Goal: Navigation & Orientation: Find specific page/section

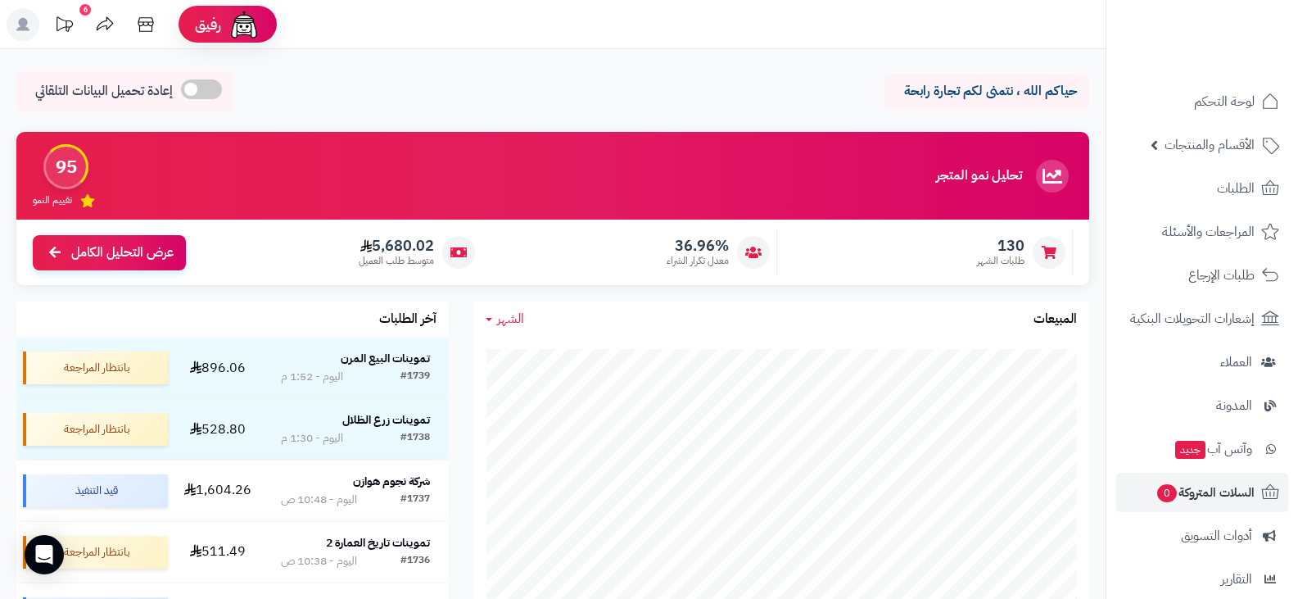
scroll to position [82, 0]
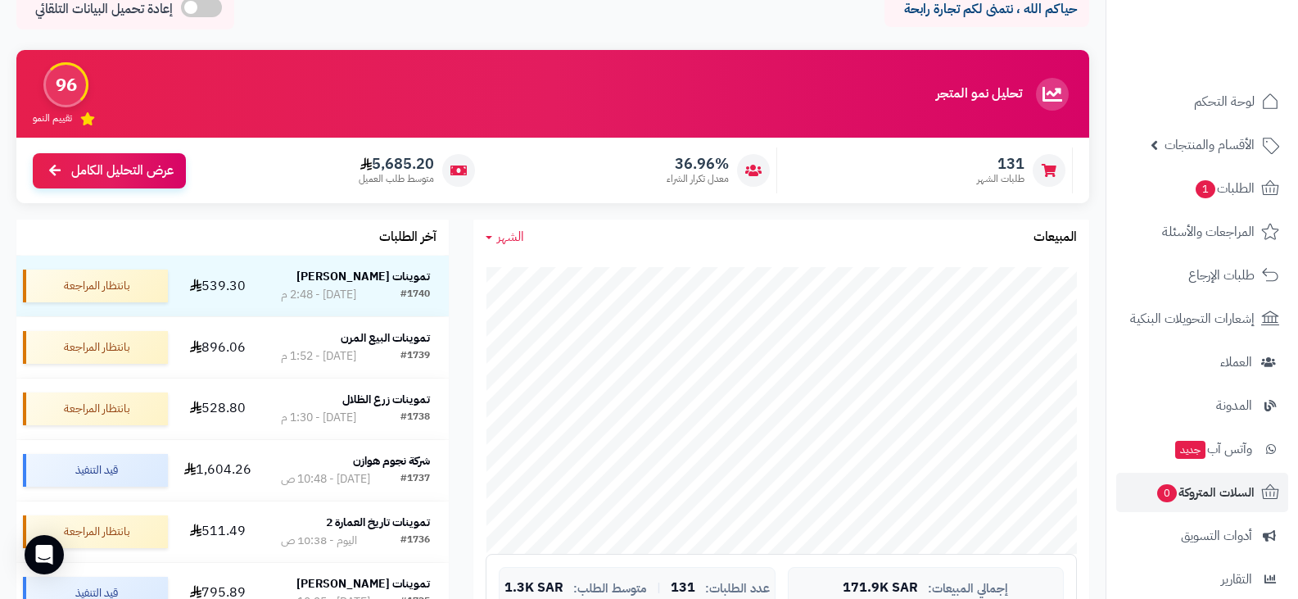
scroll to position [164, 0]
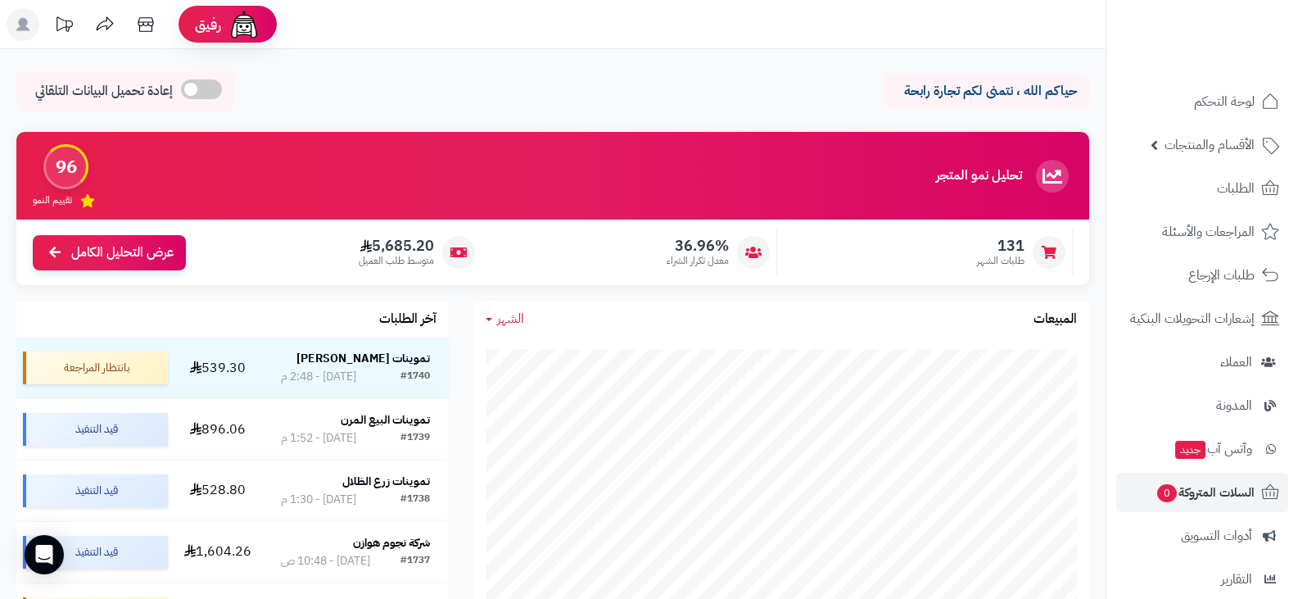
scroll to position [164, 0]
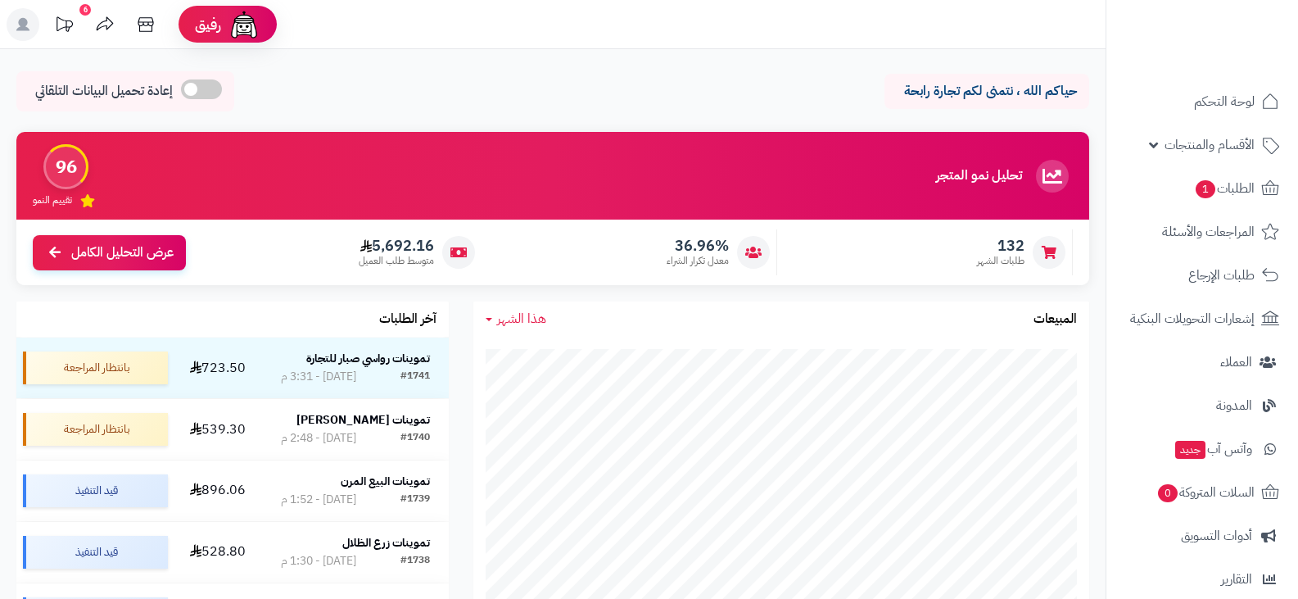
scroll to position [164, 0]
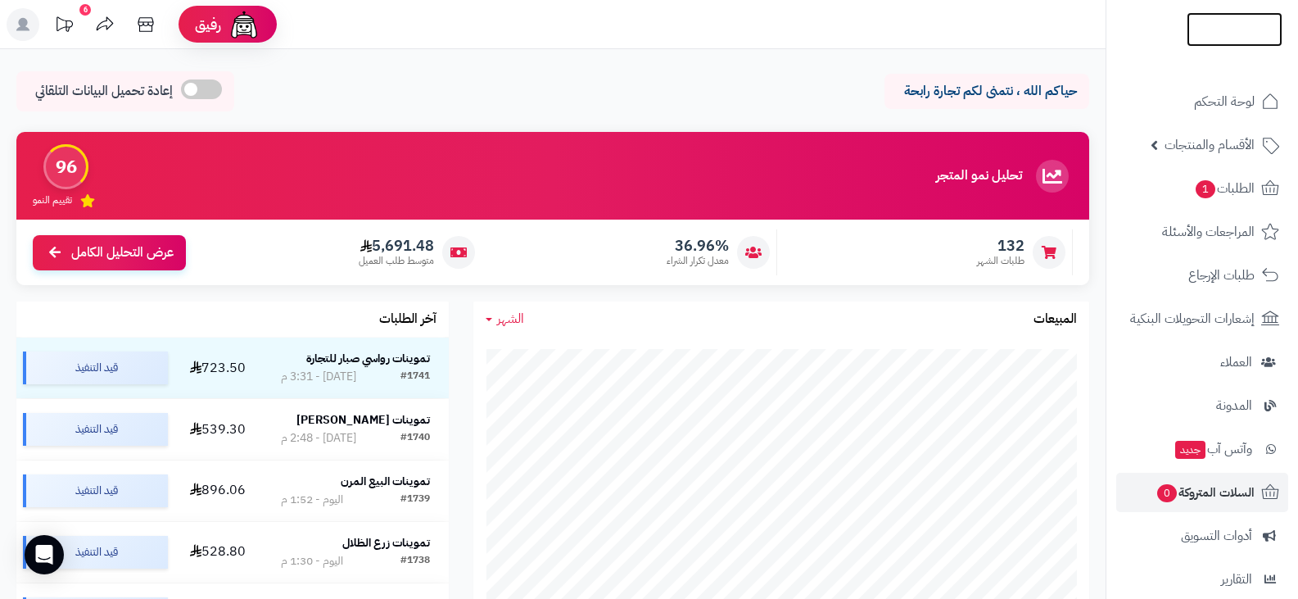
click at [1224, 25] on img at bounding box center [1235, 29] width 96 height 34
